Goal: Transaction & Acquisition: Purchase product/service

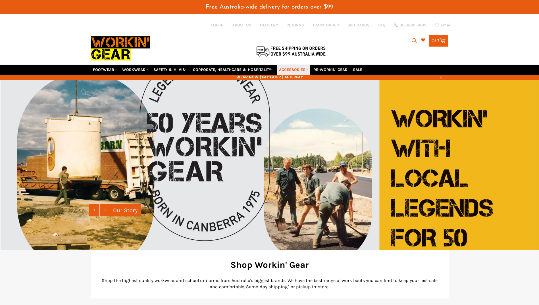
click at [287, 69] on link "ACCESSORIES" at bounding box center [294, 70] width 34 height 10
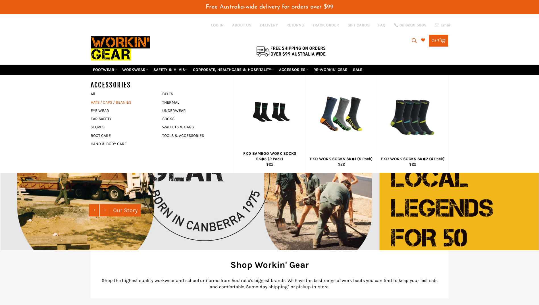
click at [112, 101] on link "HATS / CAPS / BEANIES" at bounding box center [122, 102] width 69 height 8
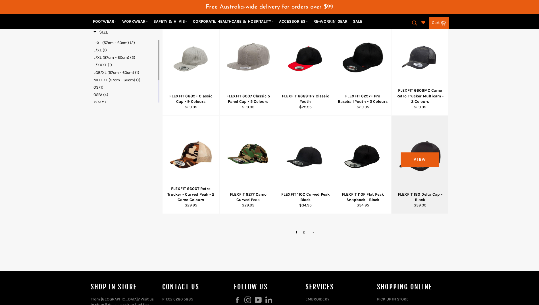
scroll to position [199, 0]
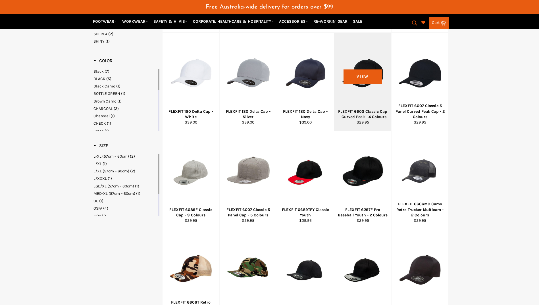
click at [351, 74] on div at bounding box center [362, 73] width 43 height 67
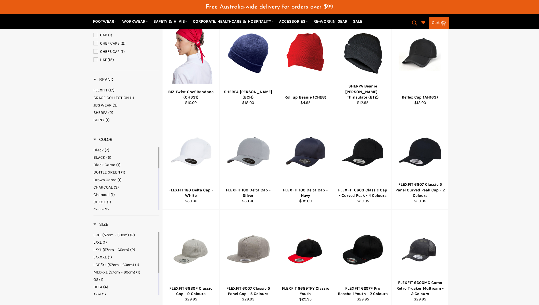
scroll to position [118, 0]
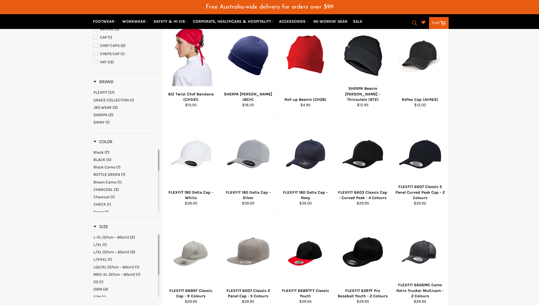
click at [101, 93] on span "FLEXFIT" at bounding box center [100, 92] width 14 height 5
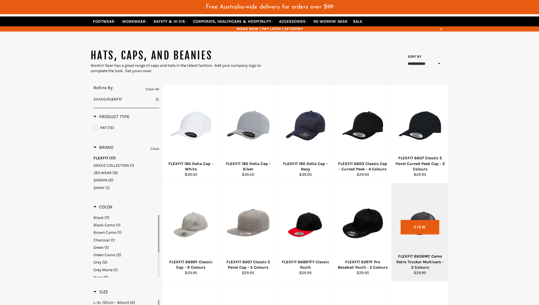
scroll to position [33, 0]
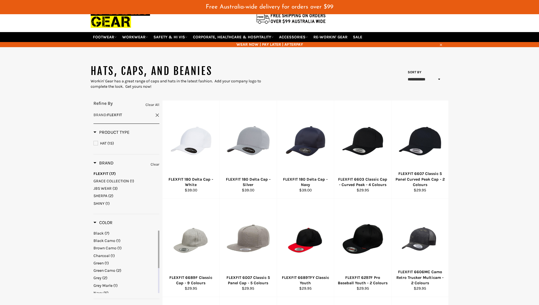
click at [104, 142] on span "HAT" at bounding box center [103, 143] width 7 height 5
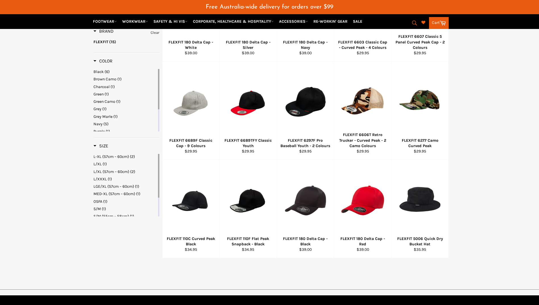
scroll to position [203, 0]
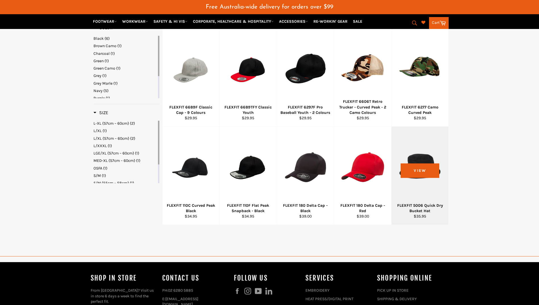
click at [428, 165] on div at bounding box center [420, 167] width 43 height 67
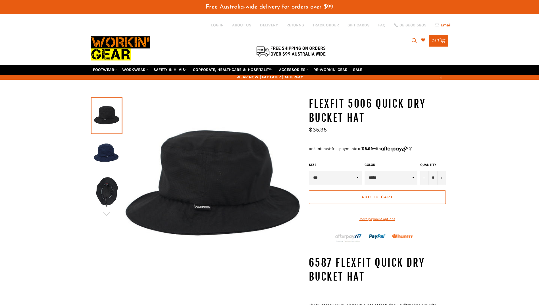
click at [447, 27] on span "Email" at bounding box center [446, 25] width 11 height 4
